Goal: Check status

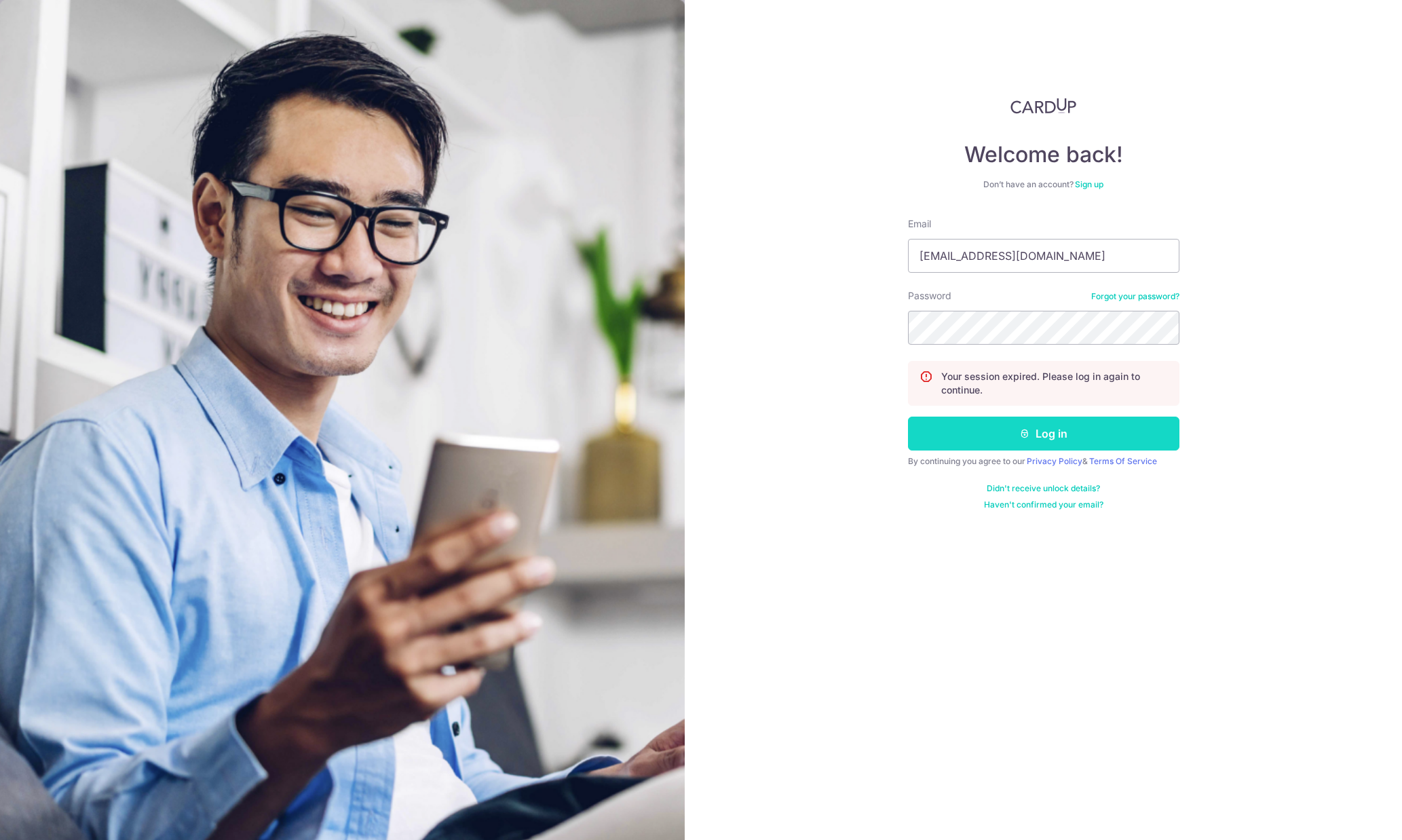
click at [1077, 437] on button "Log in" at bounding box center [1044, 434] width 272 height 34
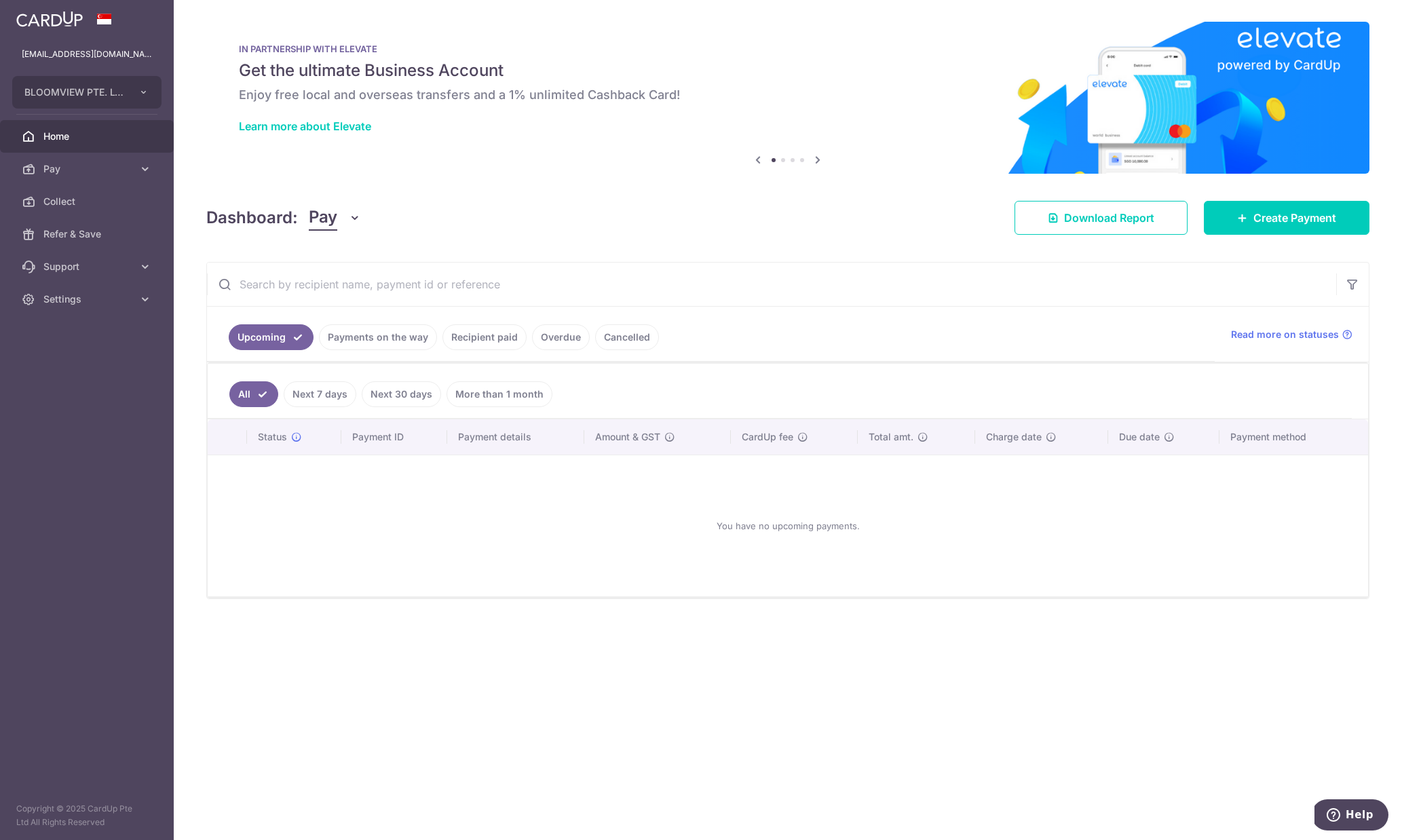
click at [395, 322] on ul "Upcoming Payments on the way Recipient paid Overdue Cancelled" at bounding box center [711, 334] width 1008 height 55
click at [383, 336] on link "Payments on the way" at bounding box center [378, 337] width 118 height 26
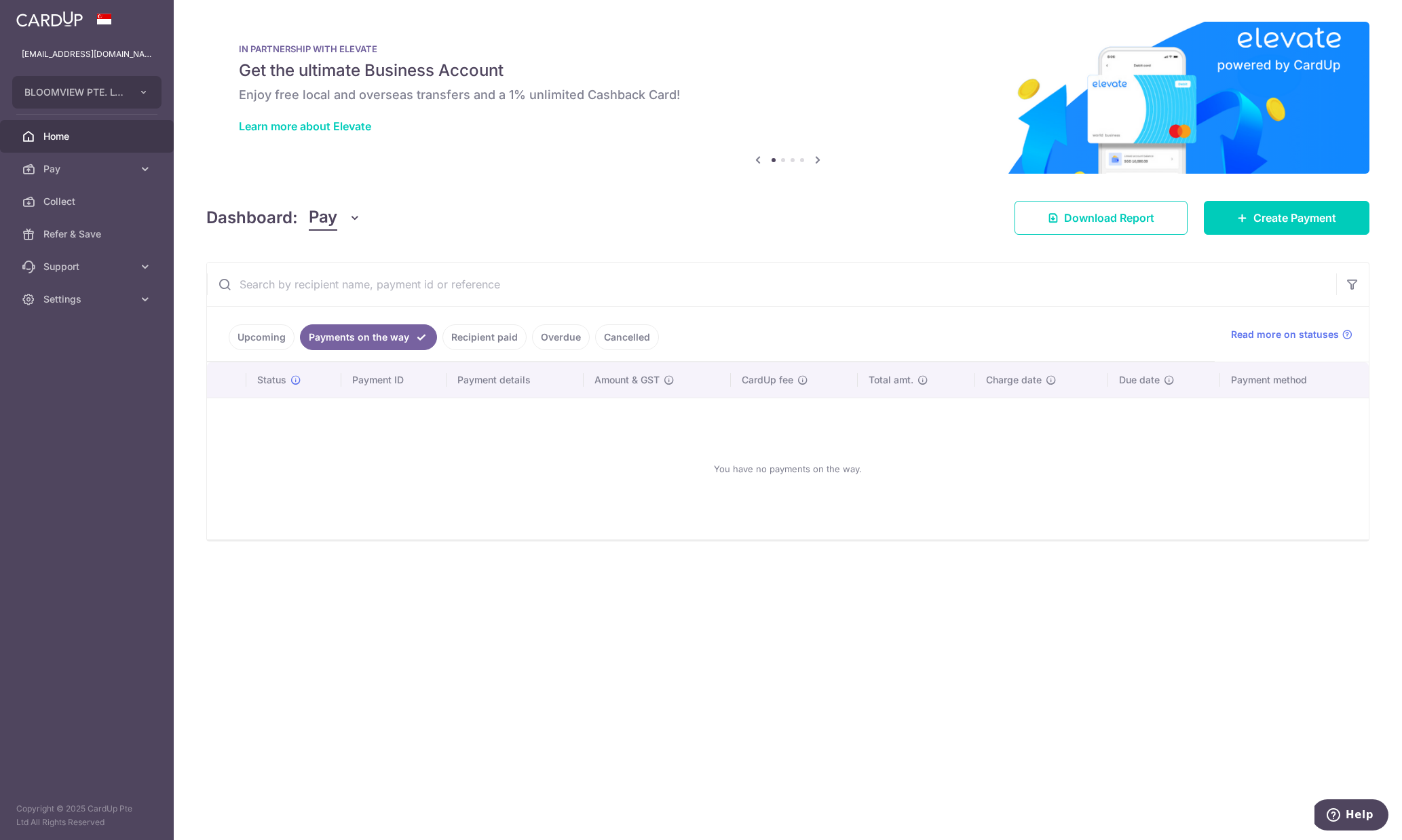
click at [487, 326] on link "Recipient paid" at bounding box center [485, 337] width 84 height 26
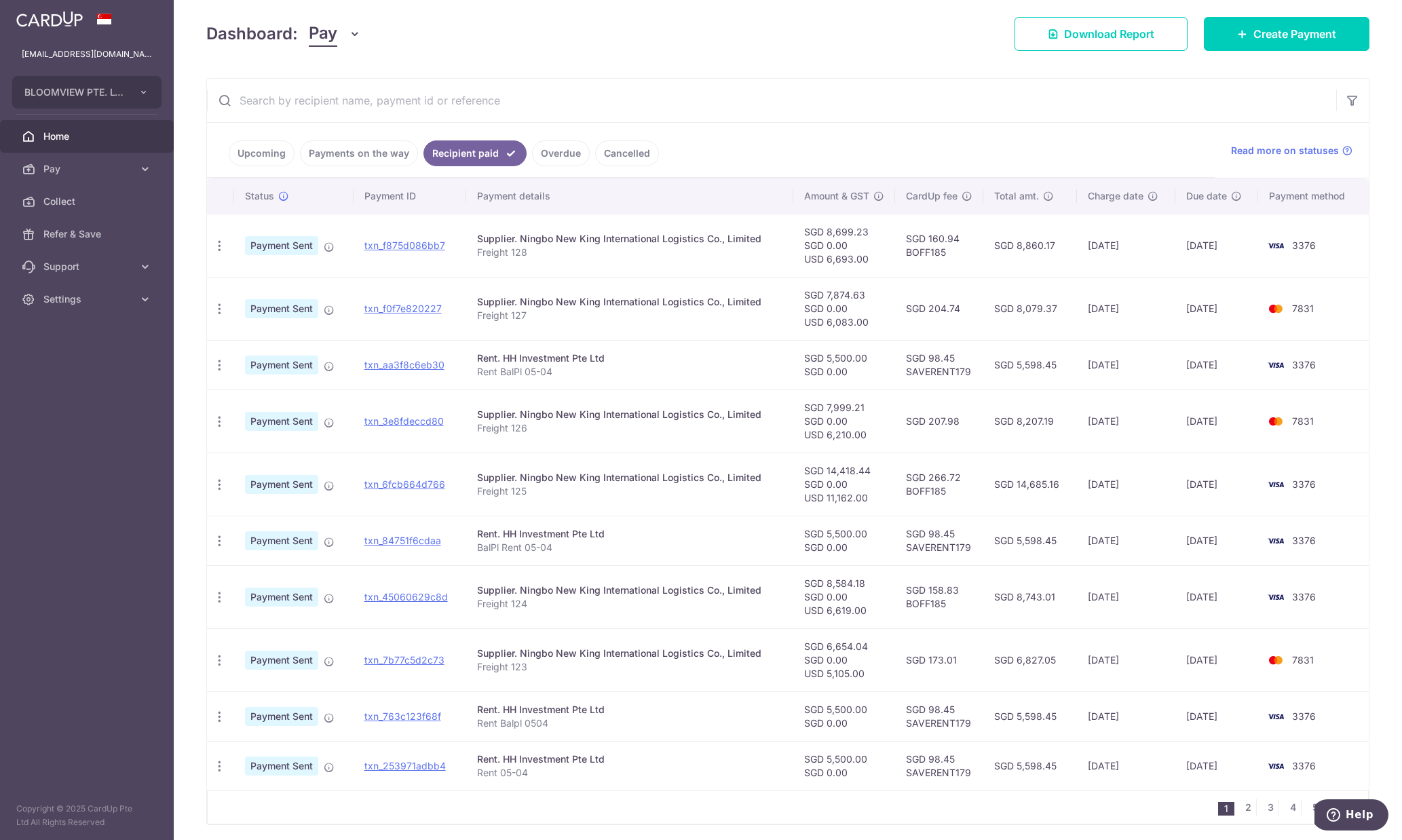
scroll to position [233, 0]
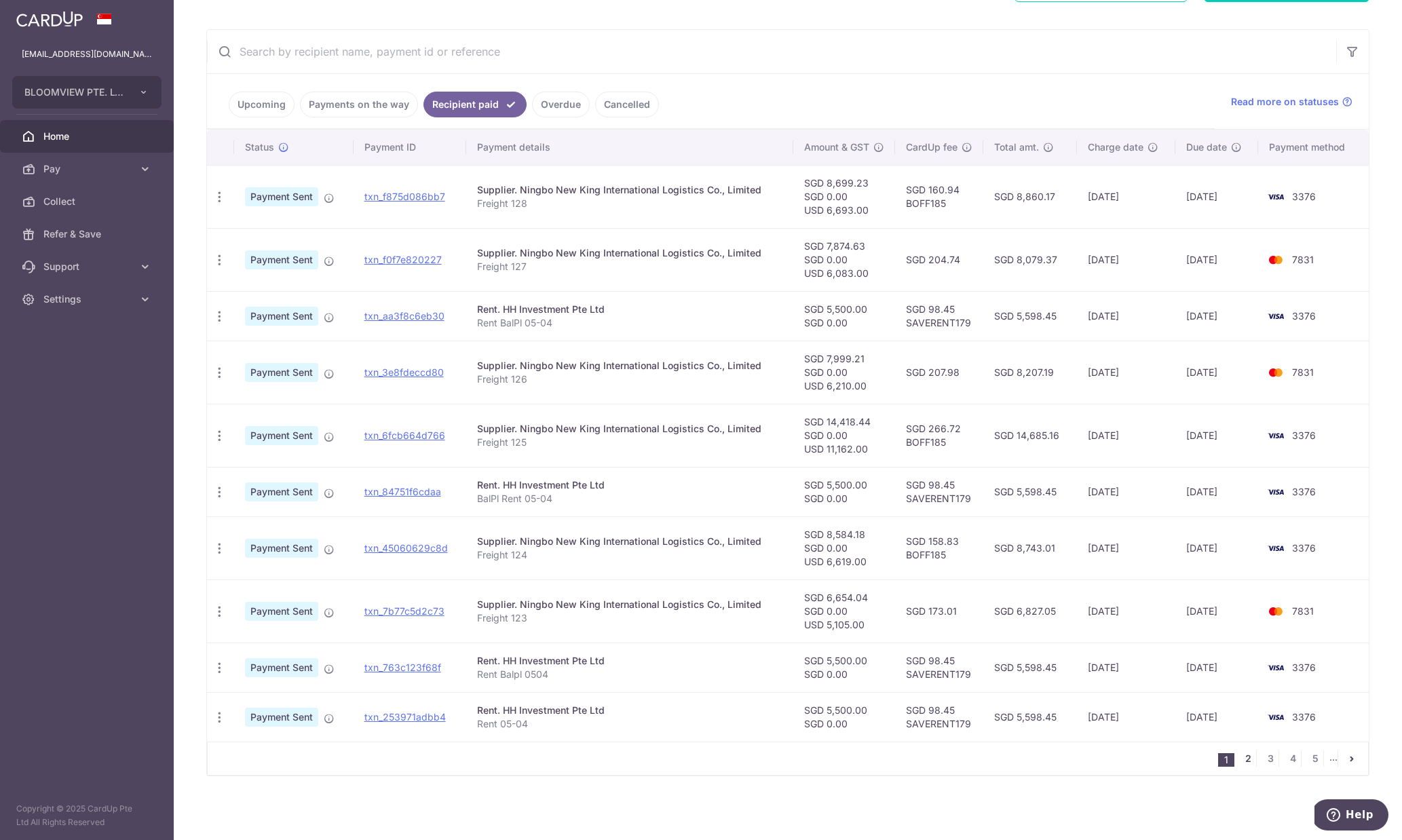
click at [1249, 760] on link "2" at bounding box center [1248, 759] width 16 height 16
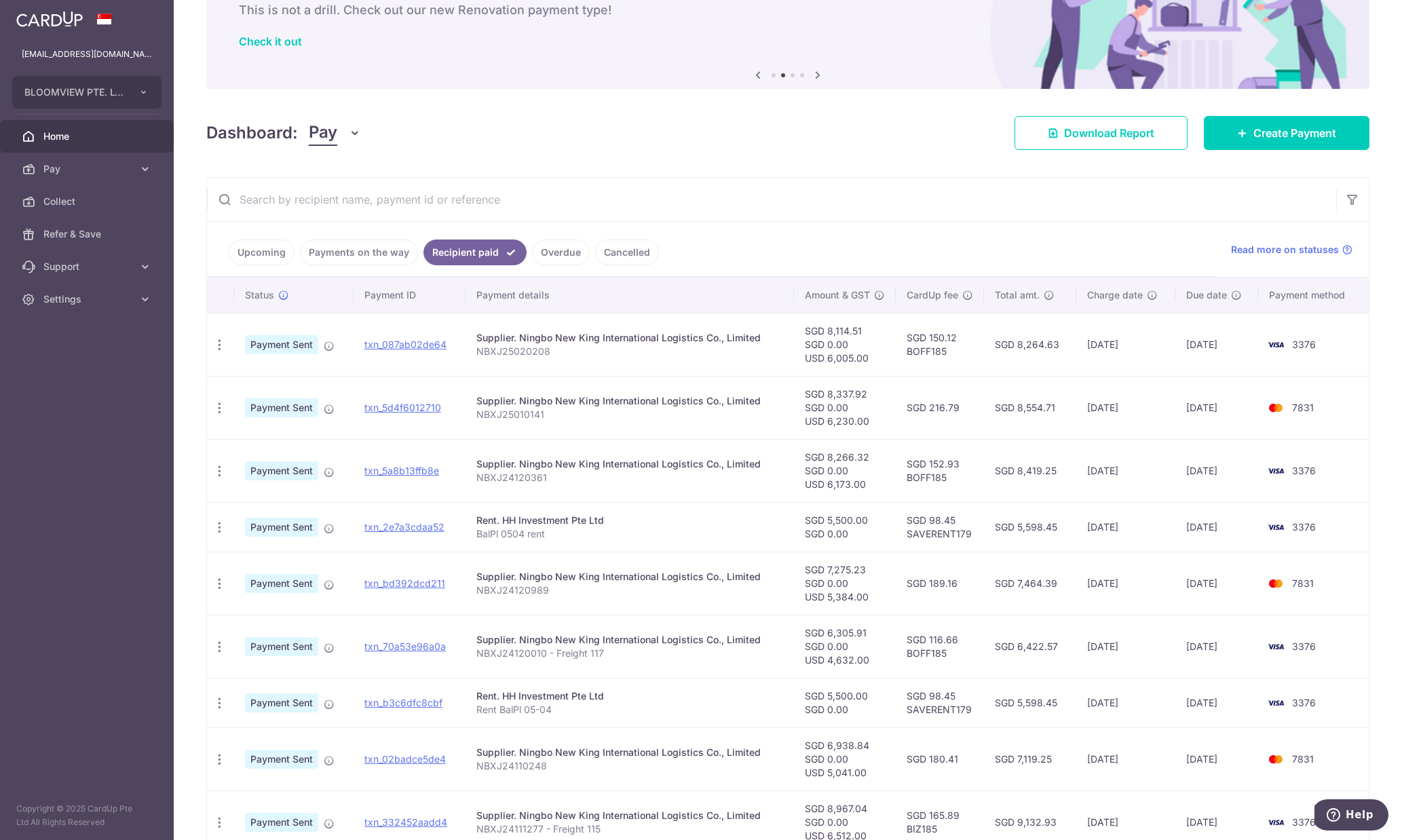
scroll to position [86, 0]
